Goal: Obtain resource: Download file/media

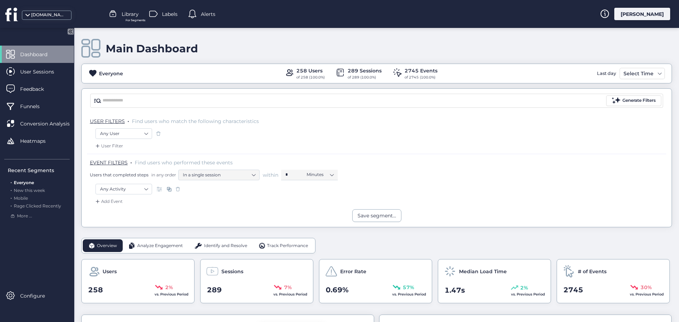
scroll to position [142, 0]
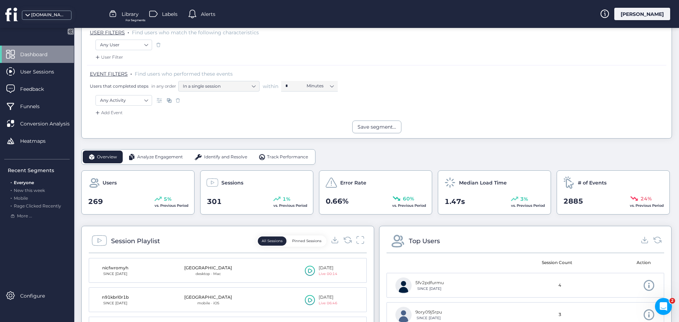
scroll to position [142, 0]
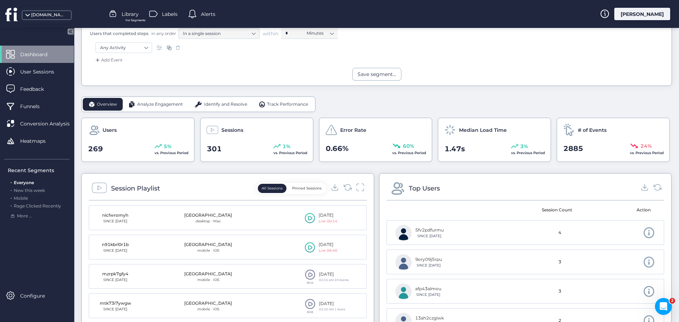
click at [164, 99] on div "Analyze Engagement" at bounding box center [156, 104] width 66 height 13
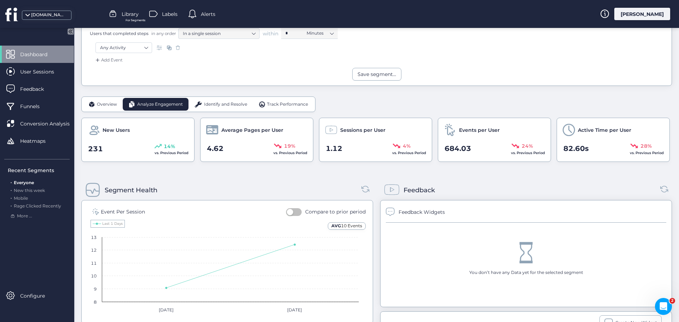
click at [226, 102] on span "Identify and Resolve" at bounding box center [225, 104] width 43 height 7
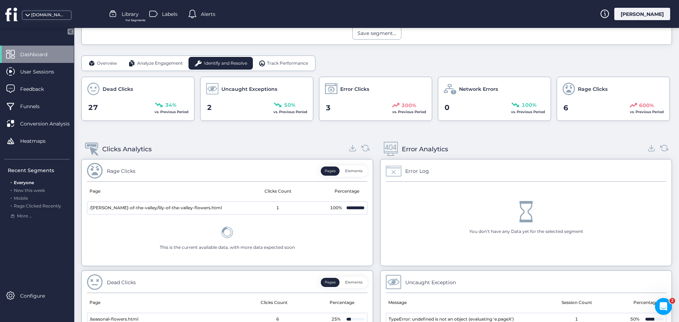
scroll to position [177, 0]
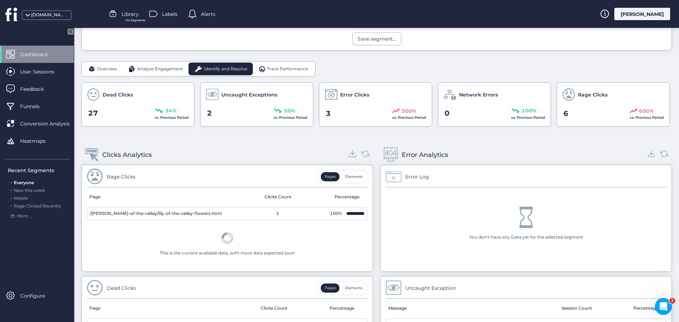
drag, startPoint x: 350, startPoint y: 152, endPoint x: 350, endPoint y: 156, distance: 3.9
click at [350, 153] on icon at bounding box center [353, 154] width 10 height 10
click at [647, 155] on icon at bounding box center [652, 154] width 10 height 10
click at [273, 70] on span "Track Performance" at bounding box center [287, 69] width 41 height 7
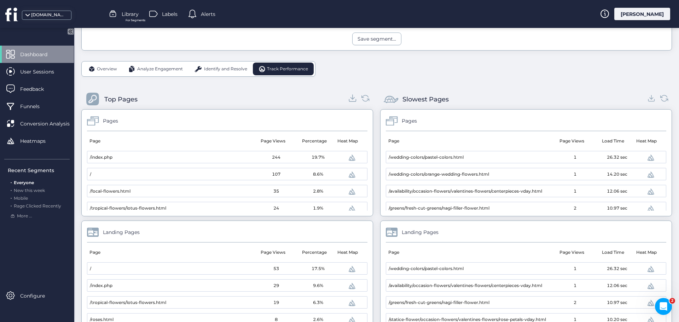
click at [349, 97] on icon at bounding box center [353, 98] width 10 height 10
click at [647, 99] on icon at bounding box center [652, 98] width 10 height 10
